Goal: Task Accomplishment & Management: Use online tool/utility

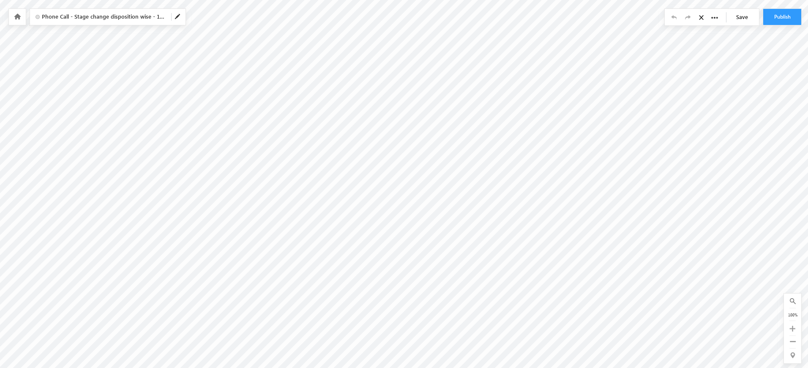
scroll to position [133, 993]
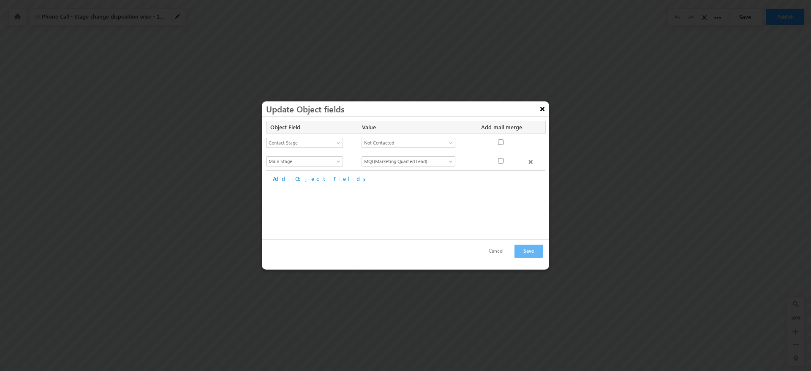
click at [542, 112] on button "×" at bounding box center [543, 108] width 14 height 15
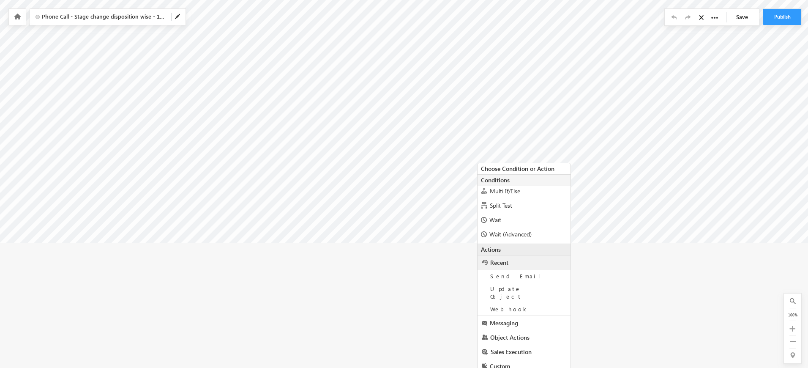
scroll to position [72, 0]
click at [513, 208] on div "Wait" at bounding box center [523, 207] width 93 height 14
radio input "true"
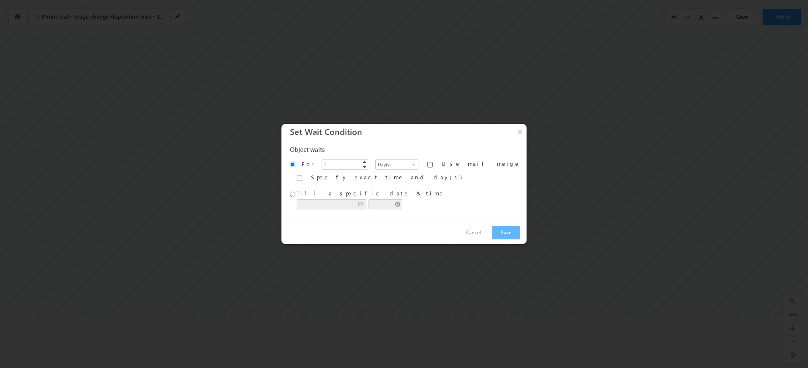
scroll to position [187, 993]
click at [513, 208] on div at bounding box center [405, 185] width 811 height 371
click at [515, 130] on button "×" at bounding box center [522, 132] width 14 height 15
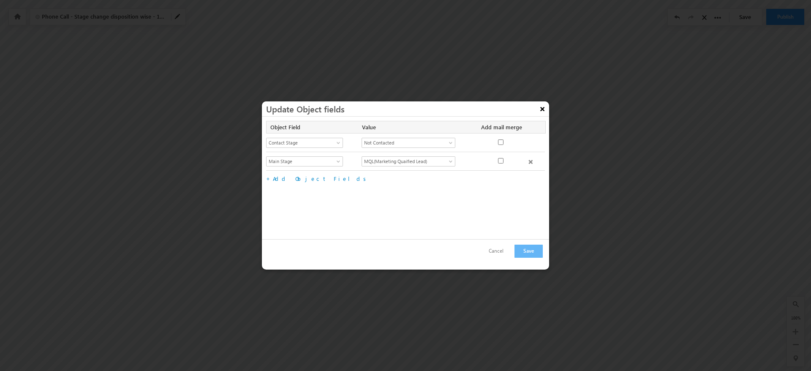
click at [544, 111] on button "×" at bounding box center [543, 108] width 14 height 15
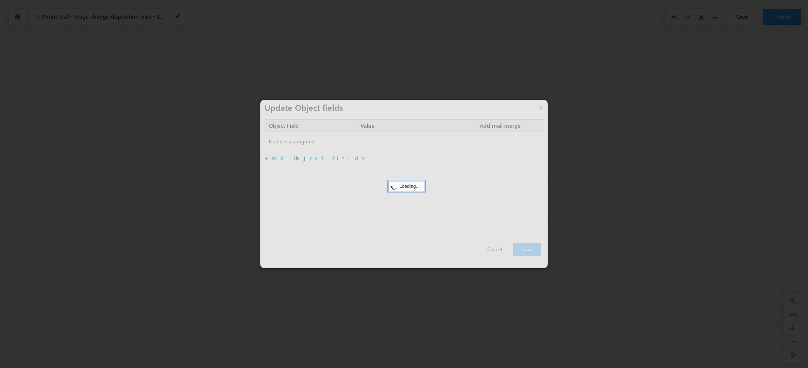
scroll to position [187, 1138]
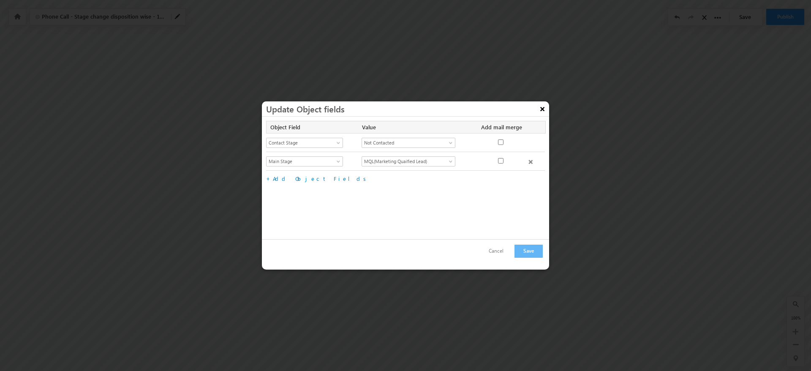
click at [542, 106] on button "×" at bounding box center [543, 108] width 14 height 15
click at [541, 109] on button "×" at bounding box center [543, 108] width 14 height 15
click at [540, 111] on button "×" at bounding box center [543, 108] width 14 height 15
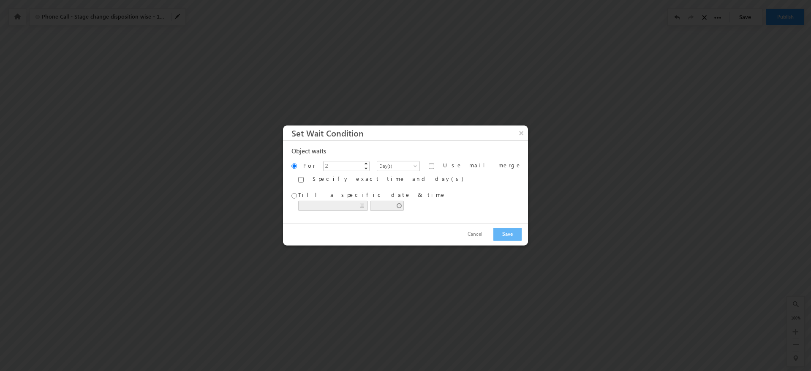
click at [413, 156] on div "Object waits For 2 ▲ ▼ Minutes Hours Days Weeks Months Years Day(s) Use mail me…" at bounding box center [405, 182] width 245 height 82
click at [493, 233] on button "Save" at bounding box center [507, 234] width 28 height 13
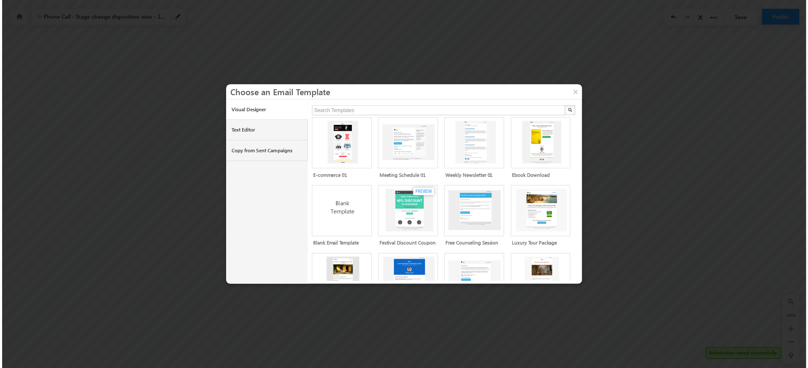
scroll to position [109, 0]
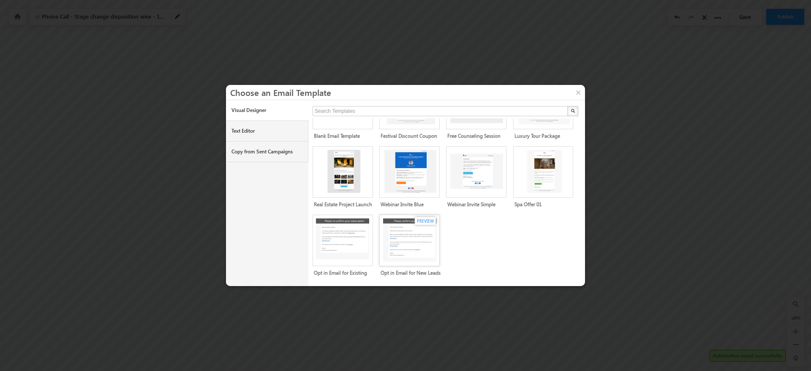
click at [420, 225] on img at bounding box center [411, 240] width 56 height 44
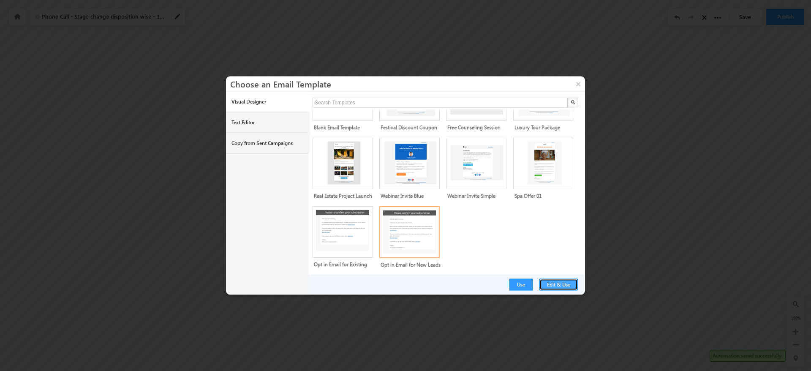
click at [564, 282] on button "Edit & Use" at bounding box center [559, 285] width 38 height 12
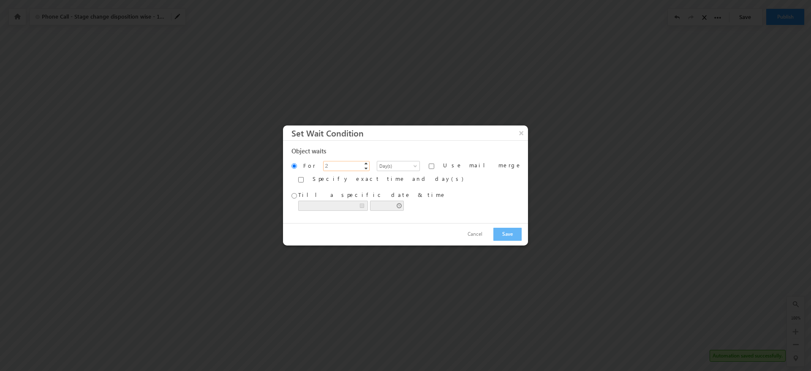
click at [368, 164] on span "▲" at bounding box center [366, 163] width 7 height 7
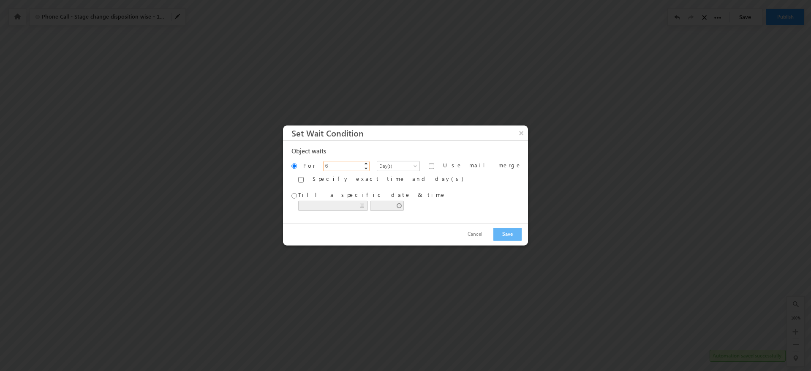
type input "7"
click at [368, 164] on span "▲" at bounding box center [366, 163] width 7 height 7
click at [494, 234] on button "Save" at bounding box center [507, 234] width 28 height 13
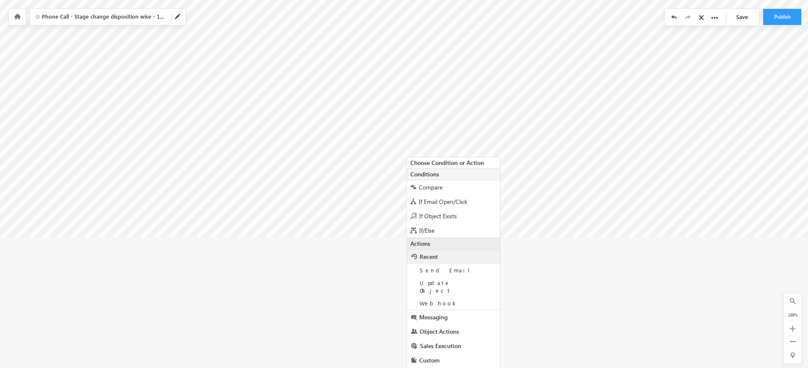
scroll to position [341, 1138]
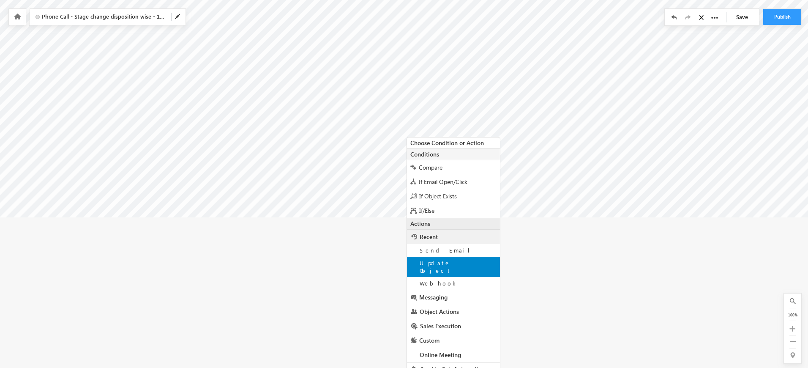
click at [456, 258] on div "Update Object" at bounding box center [453, 266] width 93 height 20
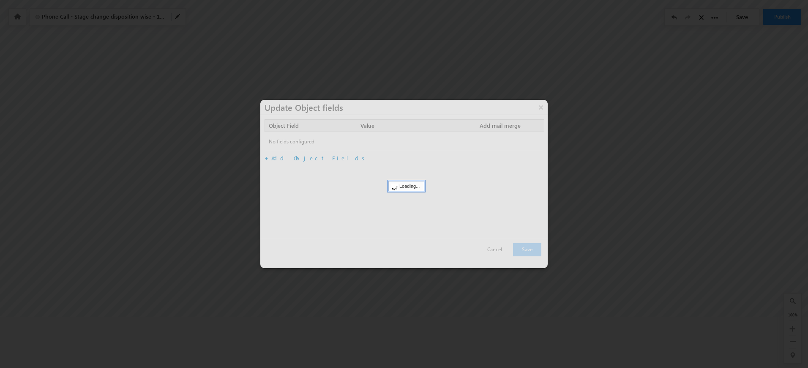
scroll to position [237, 1138]
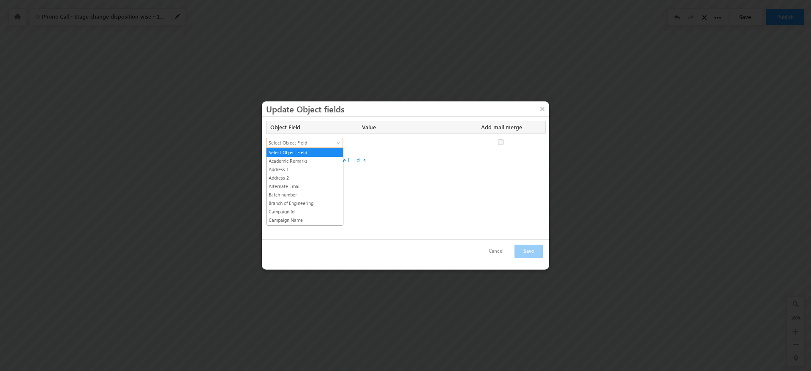
click at [333, 143] on span "Select Object Field" at bounding box center [301, 143] width 69 height 8
click at [542, 109] on button "×" at bounding box center [543, 108] width 14 height 15
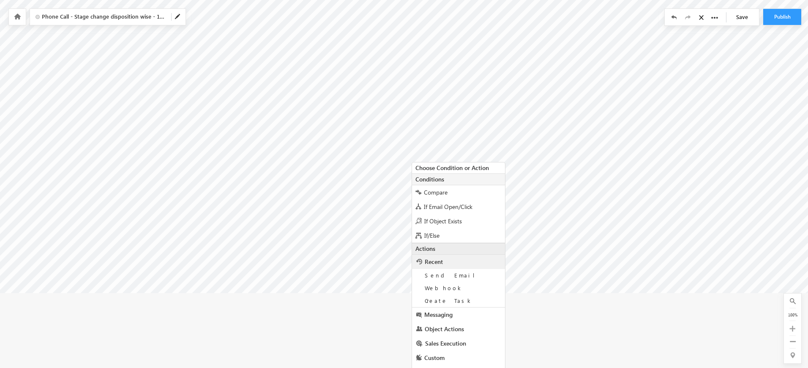
scroll to position [324, 1138]
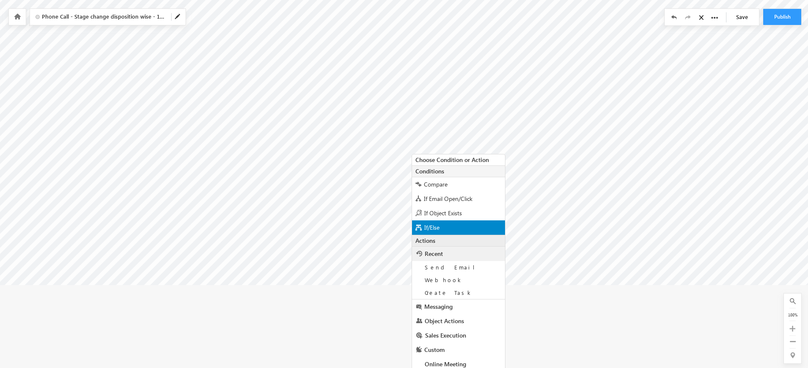
click at [444, 230] on div "If/Else" at bounding box center [458, 227] width 93 height 14
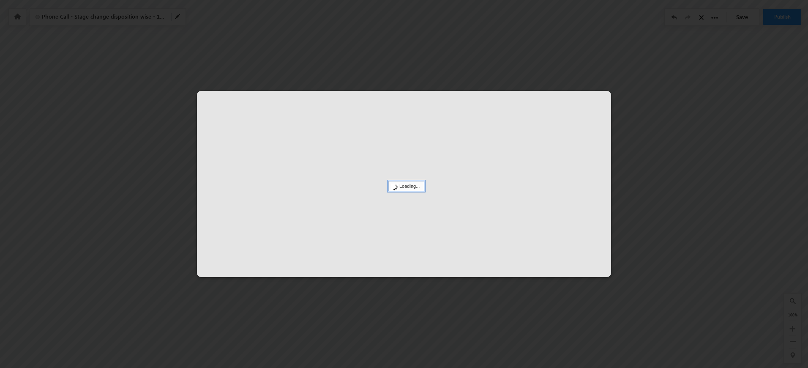
scroll to position [237, 1138]
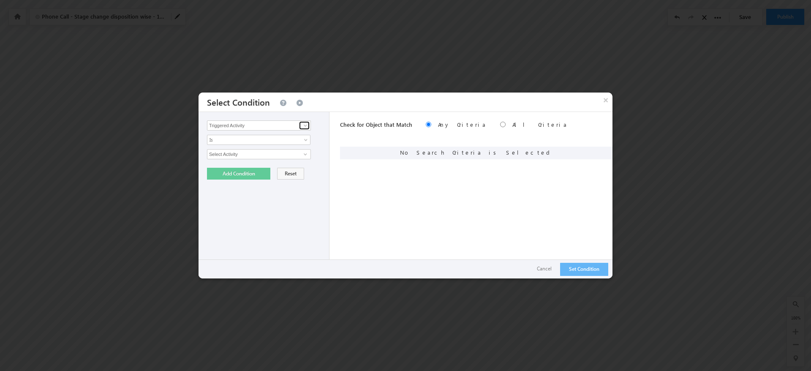
click at [305, 125] on span at bounding box center [305, 125] width 7 height 7
click at [251, 143] on link "Contact Stage" at bounding box center [259, 143] width 104 height 10
type input "Contact Stage"
click at [305, 155] on span "select" at bounding box center [306, 154] width 7 height 4
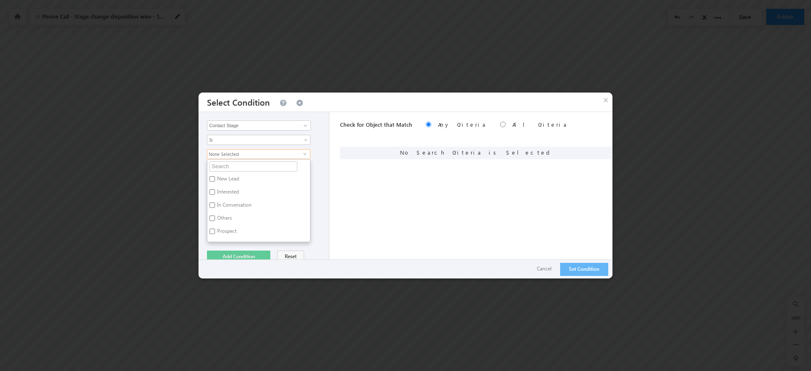
click at [218, 180] on label "New Lead" at bounding box center [227, 180] width 40 height 13
click at [215, 180] on input "New Lead" at bounding box center [212, 178] width 5 height 5
checkbox input "true"
click at [252, 254] on button "Add Condition" at bounding box center [238, 257] width 63 height 12
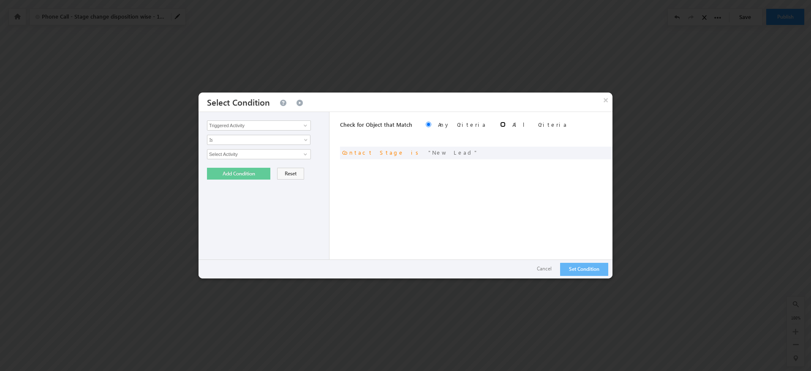
click at [500, 125] on input "radio" at bounding box center [502, 124] width 5 height 5
radio input "true"
click at [580, 270] on button "Set Condition" at bounding box center [584, 269] width 48 height 13
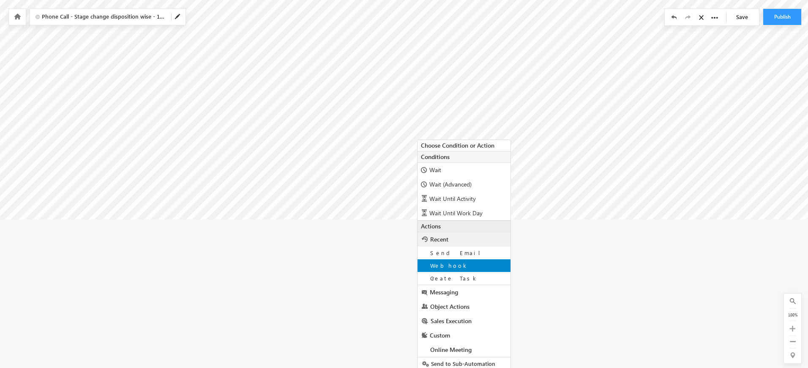
scroll to position [392, 1138]
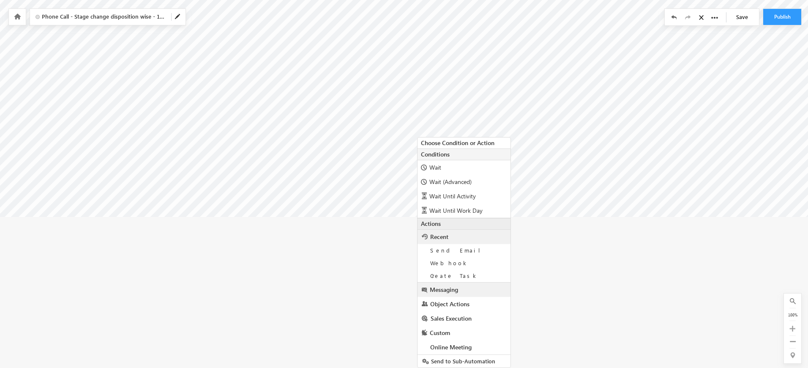
click at [477, 294] on link "Messaging" at bounding box center [463, 289] width 93 height 14
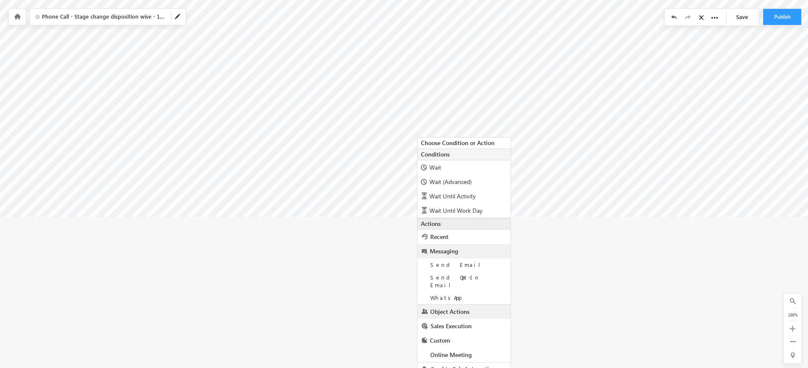
click at [471, 304] on link "Object Actions" at bounding box center [463, 311] width 93 height 14
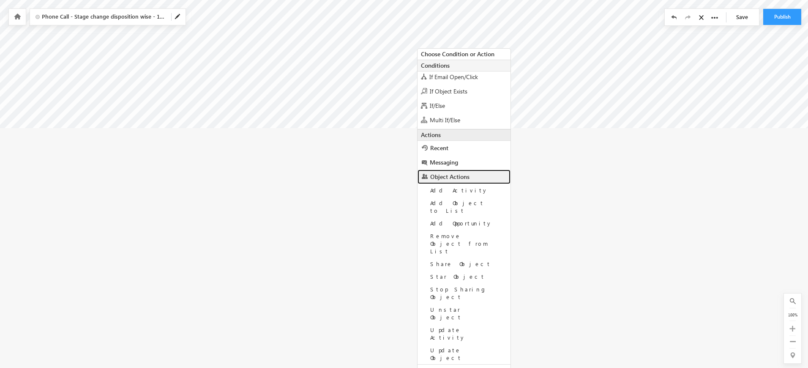
scroll to position [0, 0]
click at [464, 148] on link "Recent" at bounding box center [463, 148] width 93 height 14
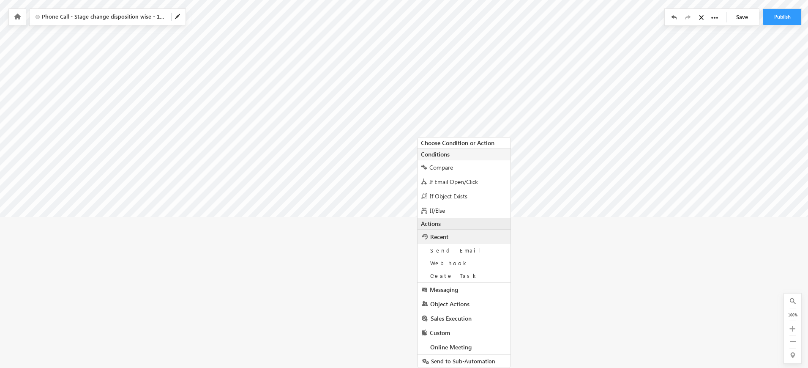
scroll to position [392, 1138]
click at [471, 307] on link "Object Actions" at bounding box center [463, 304] width 93 height 14
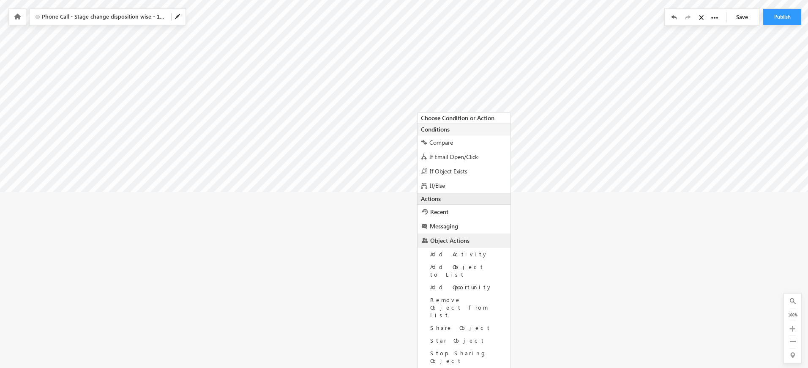
scroll to position [480, 1138]
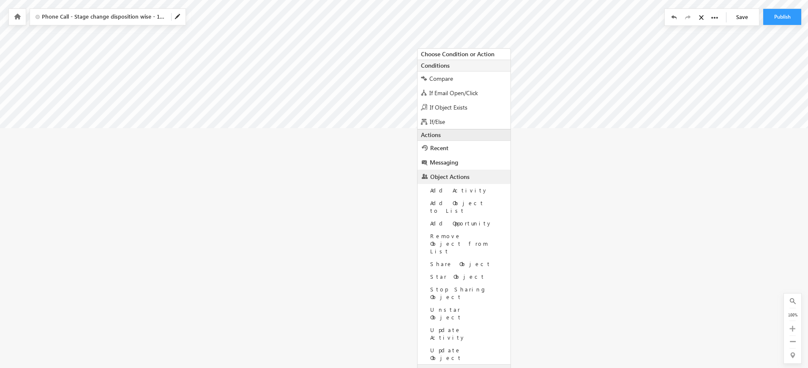
click at [458, 367] on span "Sales Execution" at bounding box center [451, 371] width 41 height 8
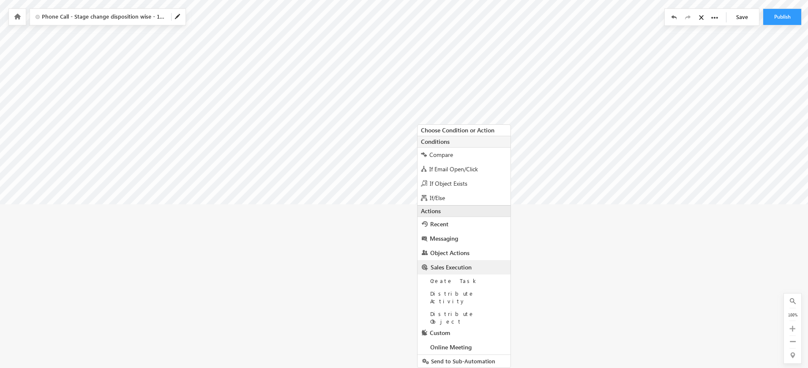
scroll to position [404, 1138]
click at [463, 310] on span "Distribute Object" at bounding box center [452, 317] width 44 height 15
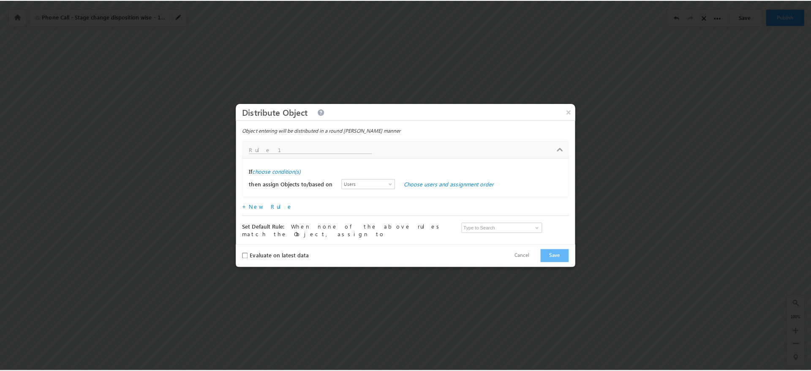
scroll to position [288, 1138]
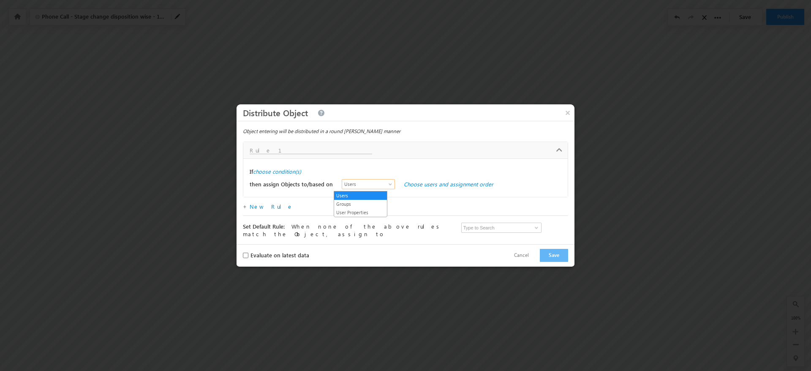
click at [377, 188] on span "Users" at bounding box center [366, 184] width 49 height 8
click at [359, 204] on link "Groups" at bounding box center [360, 204] width 53 height 8
click at [388, 189] on span at bounding box center [391, 186] width 7 height 7
click at [370, 192] on link "Users" at bounding box center [360, 196] width 53 height 8
click at [409, 187] on link "Choose users and assignment order" at bounding box center [449, 183] width 90 height 7
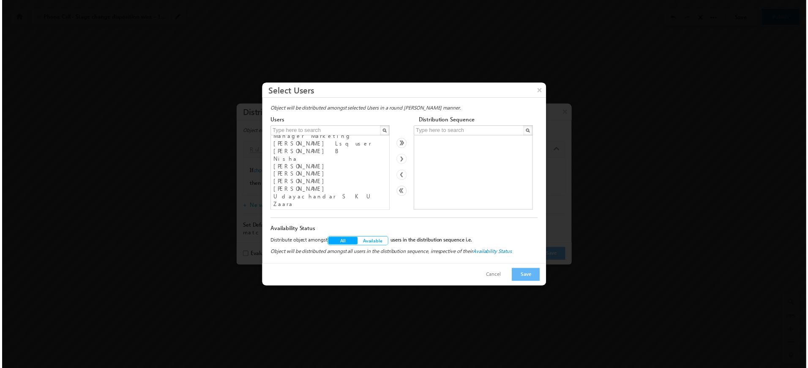
scroll to position [0, 0]
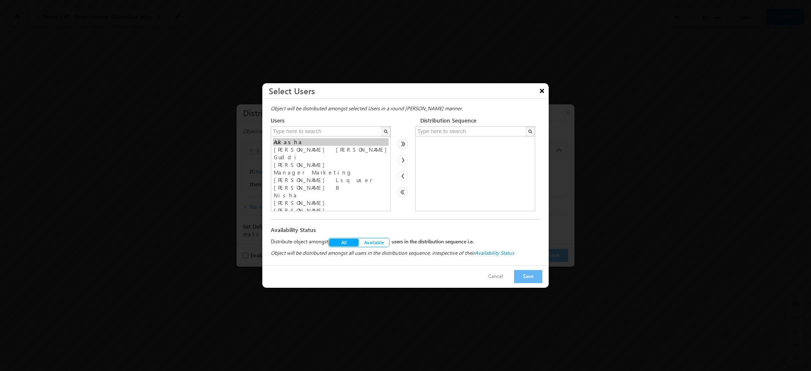
click at [542, 92] on button "×" at bounding box center [542, 90] width 14 height 15
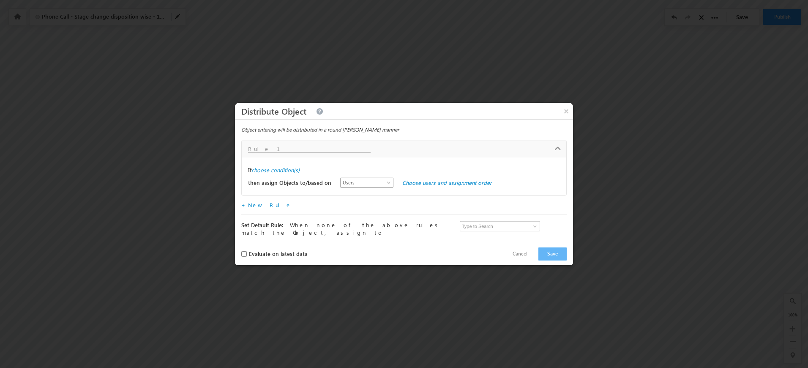
click at [376, 182] on span "Users" at bounding box center [365, 183] width 49 height 8
click at [350, 201] on link "Groups" at bounding box center [358, 203] width 53 height 8
click at [414, 186] on link "Choose groups and assignment order" at bounding box center [449, 182] width 94 height 7
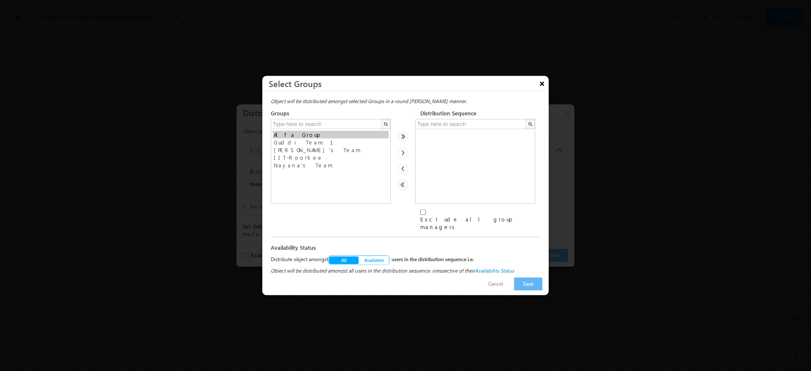
click at [542, 90] on button "×" at bounding box center [542, 83] width 14 height 15
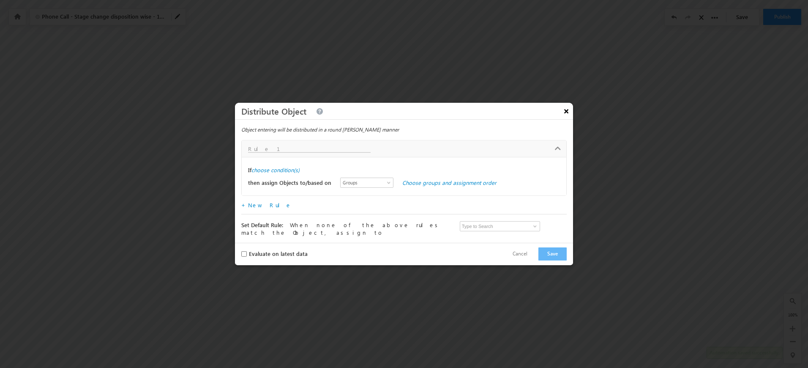
click at [565, 108] on button "×" at bounding box center [566, 111] width 14 height 15
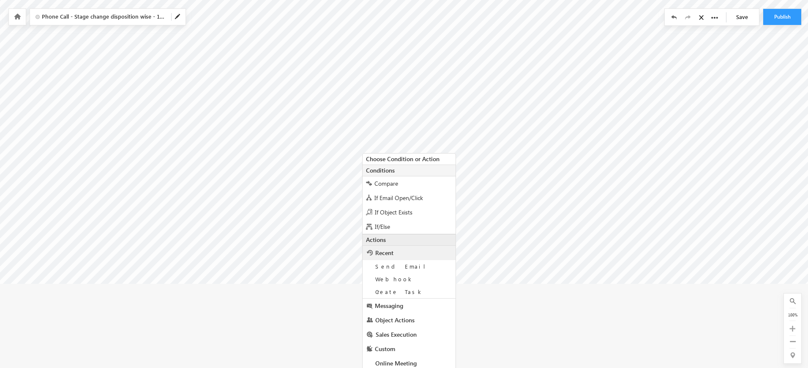
scroll to position [392, 1193]
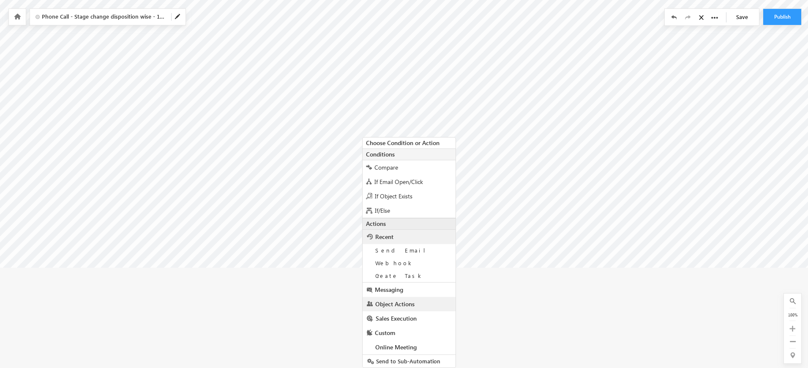
click at [408, 302] on span "Object Actions" at bounding box center [394, 304] width 39 height 8
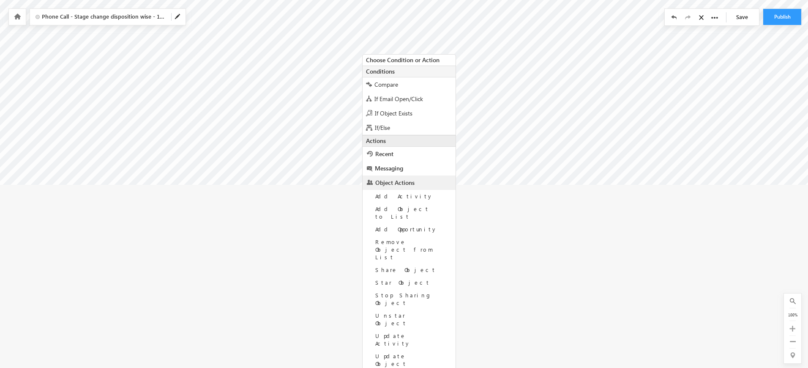
scroll to position [480, 1193]
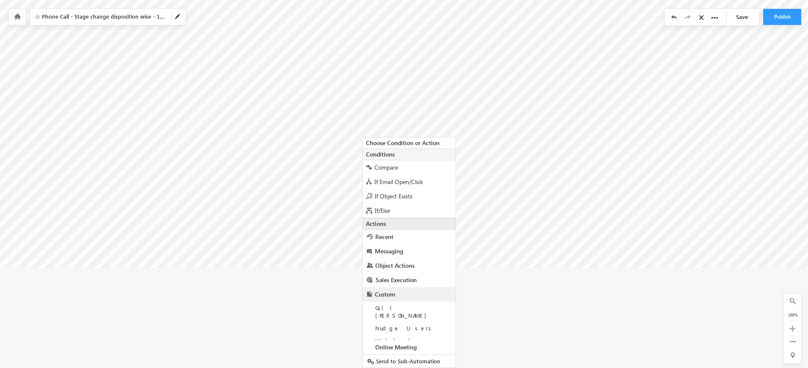
scroll to position [392, 1193]
click at [408, 274] on link "Sales Execution" at bounding box center [408, 280] width 93 height 14
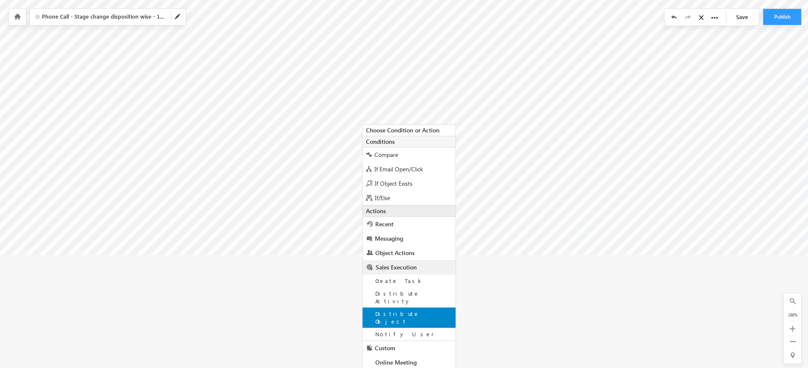
click at [421, 307] on div "Distribute Object" at bounding box center [408, 317] width 93 height 20
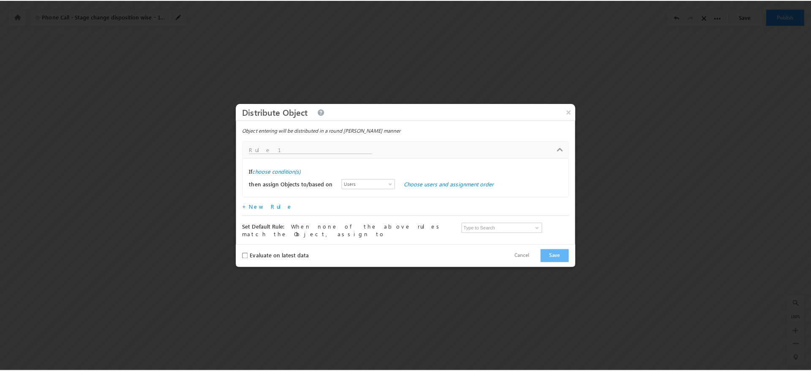
scroll to position [288, 1193]
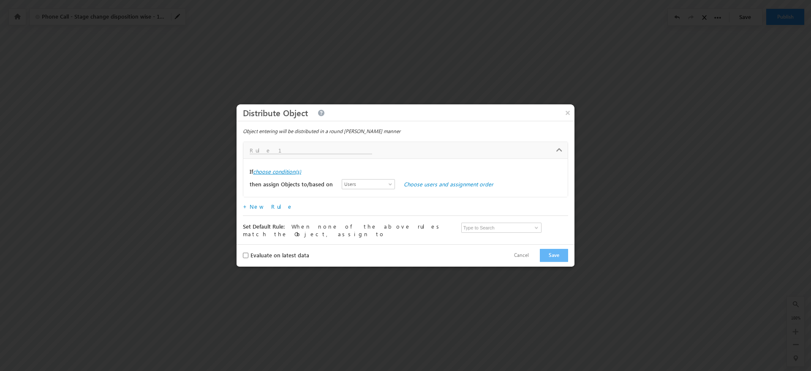
click at [297, 169] on label "choose condition(s)" at bounding box center [277, 172] width 48 height 8
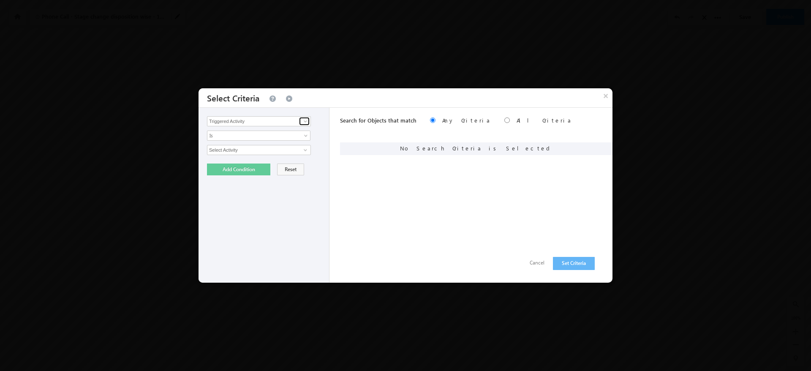
click at [309, 125] on link at bounding box center [304, 121] width 11 height 8
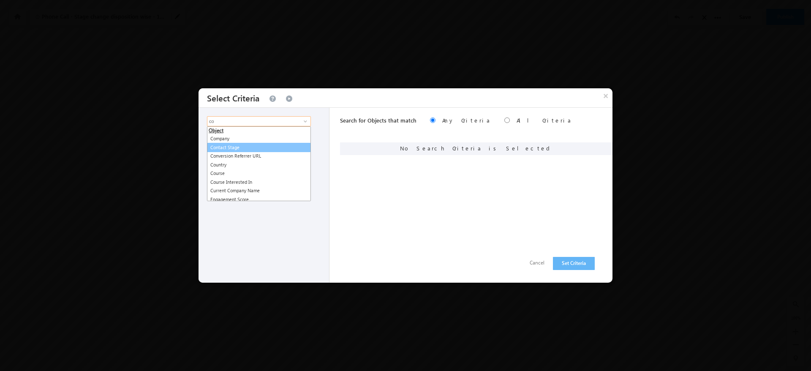
click at [238, 145] on link "Contact Stage" at bounding box center [259, 148] width 104 height 10
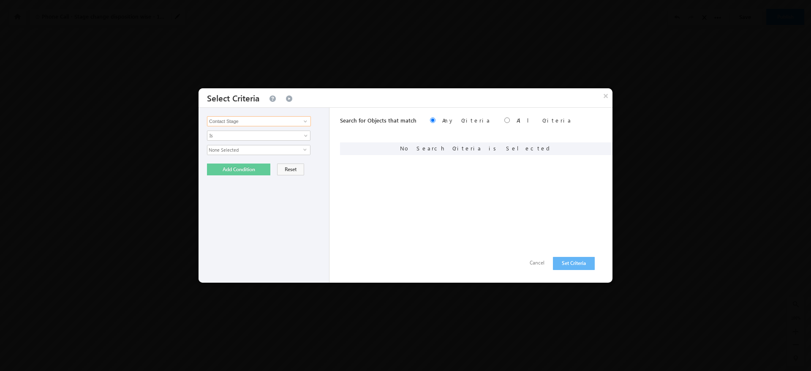
type input "Contact Stage"
click at [270, 152] on span "None Selected" at bounding box center [255, 149] width 96 height 9
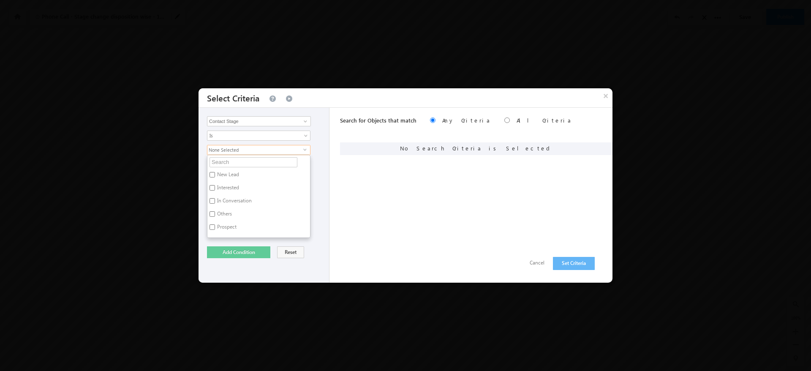
click at [229, 175] on label "New Lead" at bounding box center [227, 175] width 40 height 13
click at [215, 175] on input "New Lead" at bounding box center [212, 174] width 5 height 5
checkbox input "true"
click at [256, 255] on button "Add Condition" at bounding box center [238, 252] width 63 height 12
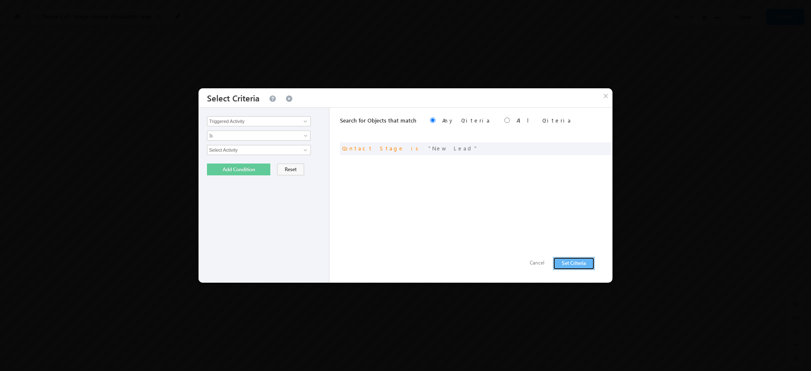
click at [570, 262] on button "Set Criteria" at bounding box center [574, 263] width 42 height 13
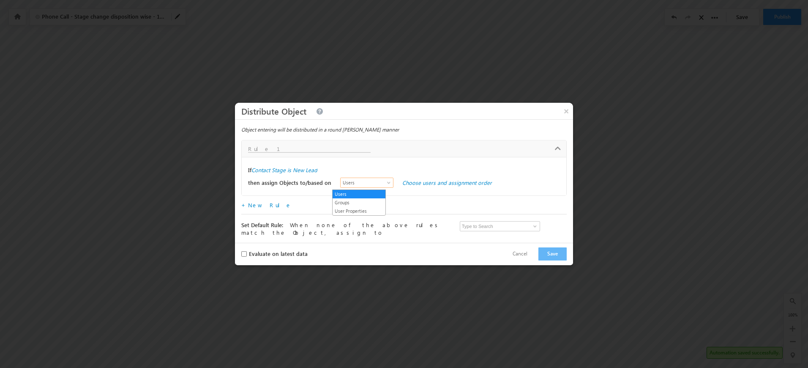
click at [386, 183] on span at bounding box center [389, 184] width 7 height 7
click at [417, 185] on link "Choose users and assignment order" at bounding box center [447, 182] width 90 height 7
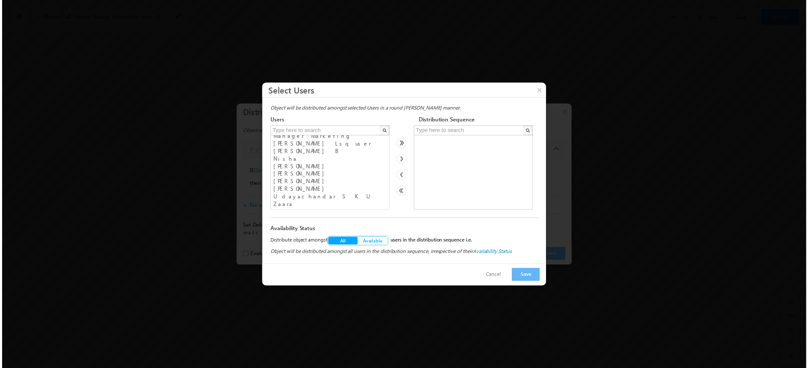
scroll to position [0, 0]
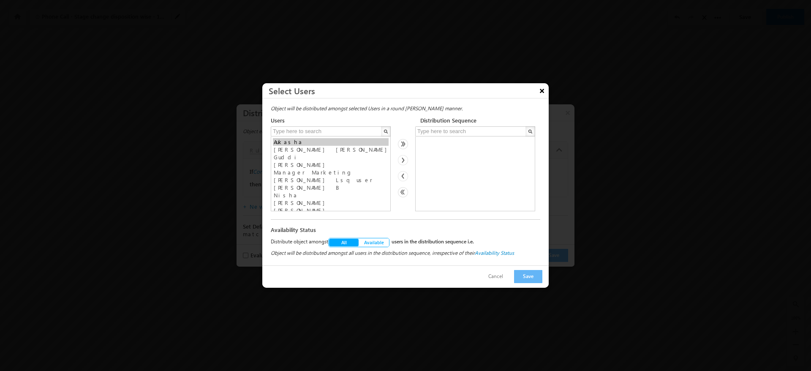
click at [539, 94] on button "×" at bounding box center [542, 90] width 14 height 15
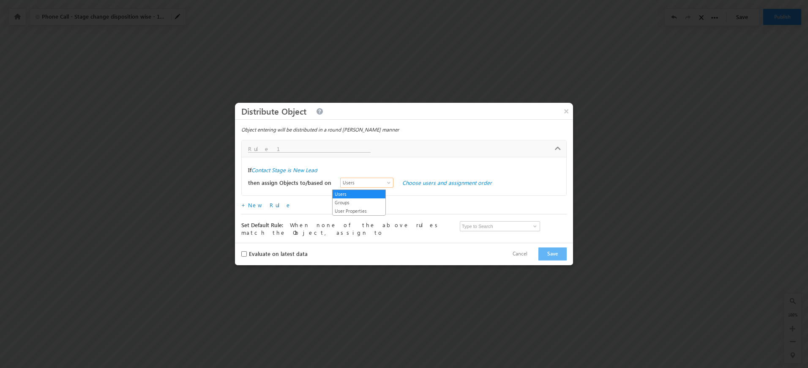
click at [386, 185] on span at bounding box center [389, 184] width 7 height 7
click at [358, 199] on link "Groups" at bounding box center [358, 203] width 53 height 8
click at [402, 185] on link "Choose groups and assignment order" at bounding box center [449, 182] width 94 height 7
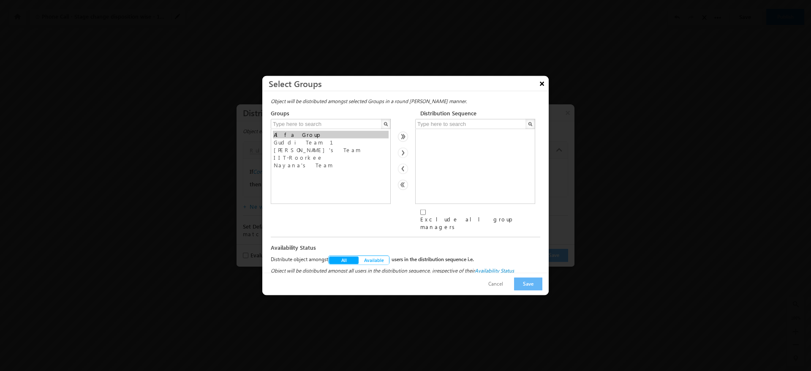
click at [546, 89] on button "×" at bounding box center [542, 83] width 14 height 15
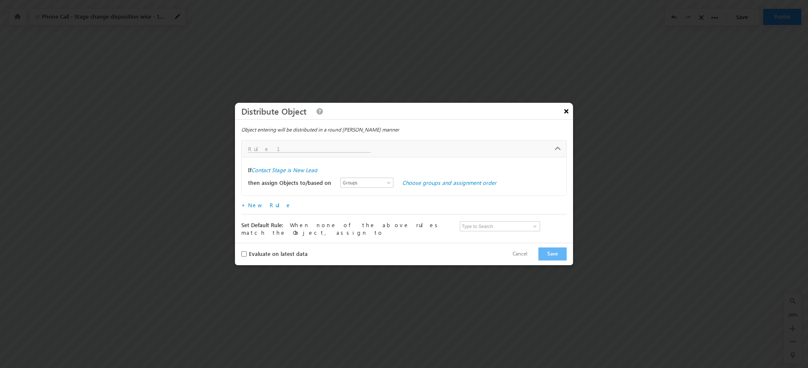
click at [561, 116] on button "×" at bounding box center [566, 111] width 14 height 15
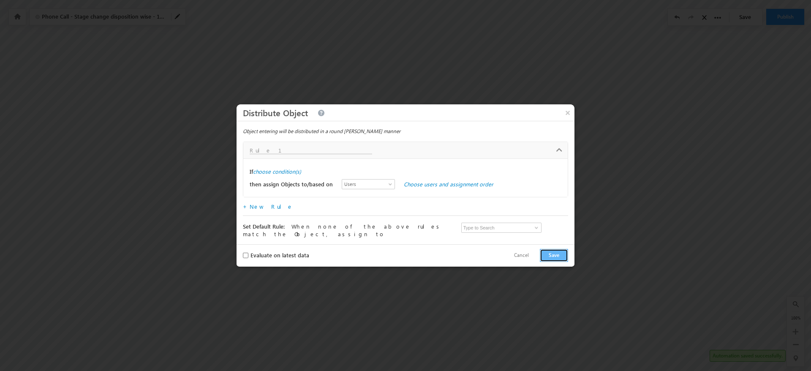
click at [552, 253] on button "Save" at bounding box center [554, 255] width 28 height 13
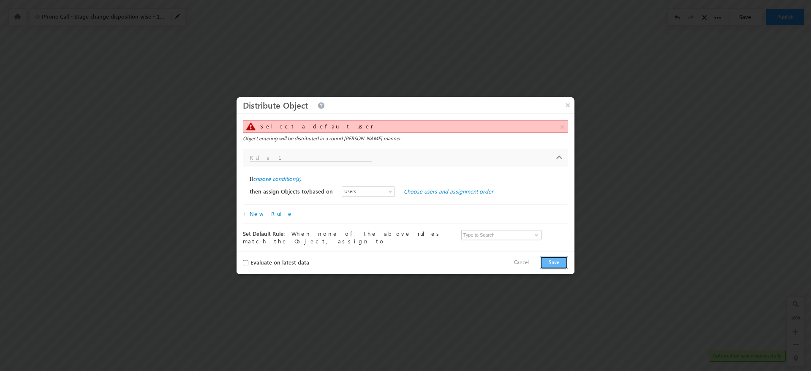
click at [552, 260] on button "Save" at bounding box center [554, 262] width 28 height 13
click at [388, 194] on span at bounding box center [391, 193] width 7 height 7
click at [404, 193] on link "Choose users and assignment order" at bounding box center [449, 191] width 90 height 7
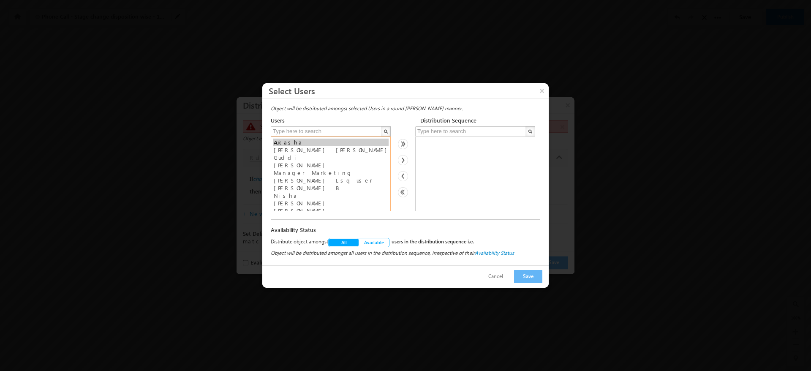
select select "43a44b12-6165-11f0-b1e3-0623476dd86d"
click at [297, 154] on option "Guddi" at bounding box center [331, 158] width 116 height 8
click at [404, 158] on img at bounding box center [403, 160] width 10 height 10
click at [524, 282] on button "Save" at bounding box center [528, 276] width 28 height 13
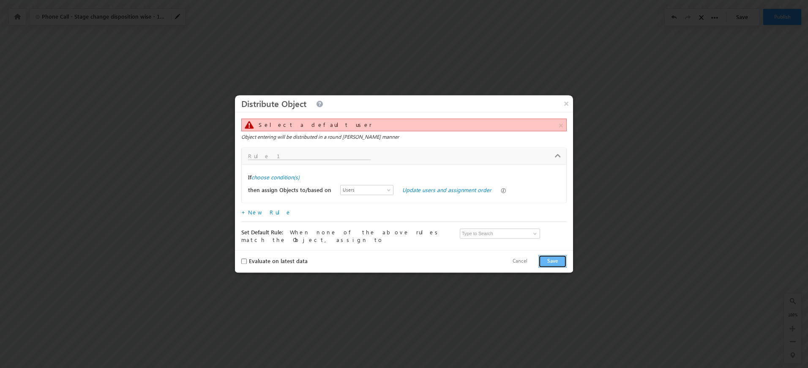
click at [543, 261] on button "Save" at bounding box center [552, 261] width 28 height 13
click at [277, 159] on input "text" at bounding box center [309, 156] width 123 height 7
type input "test"
click at [549, 259] on button "Save" at bounding box center [552, 261] width 28 height 13
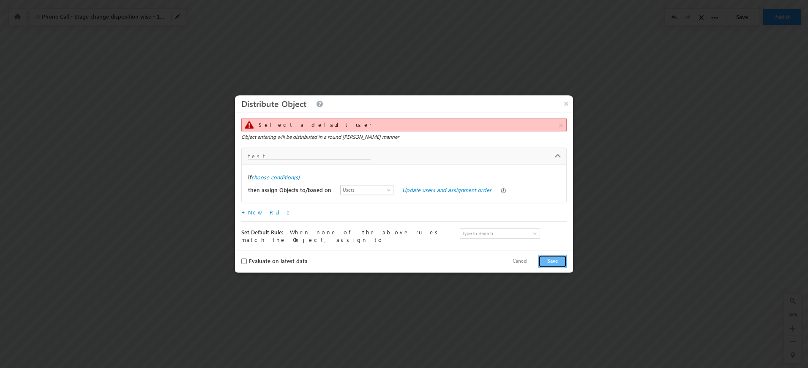
click at [549, 259] on button "Save" at bounding box center [552, 261] width 28 height 13
click at [565, 104] on button "×" at bounding box center [566, 103] width 14 height 15
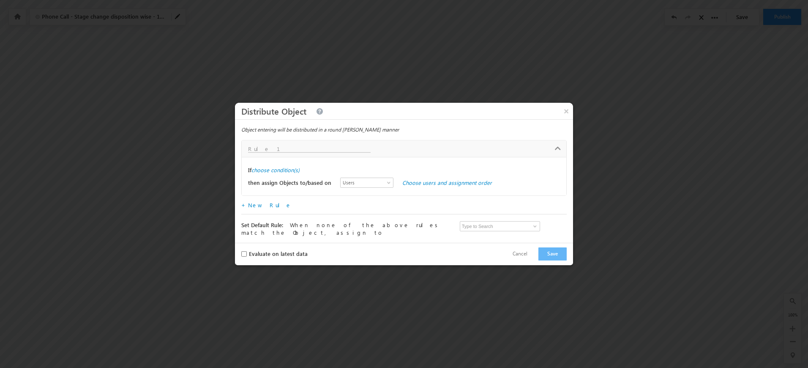
scroll to position [288, 1193]
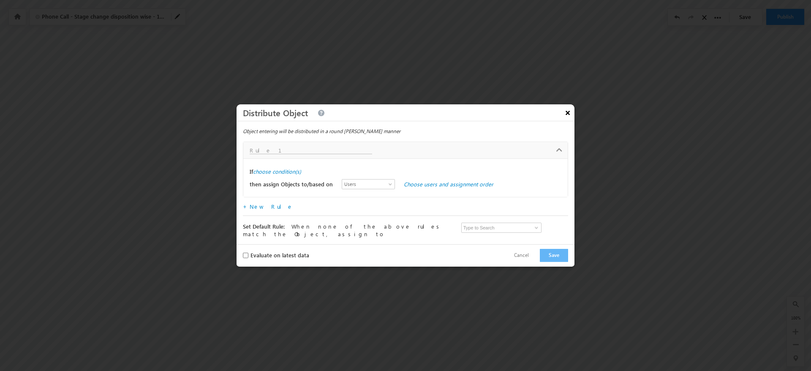
click at [562, 114] on button "×" at bounding box center [568, 112] width 14 height 15
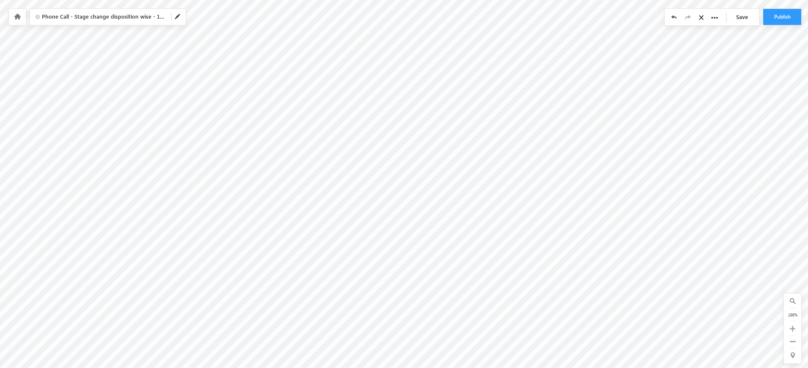
scroll to position [292, 1193]
